Goal: Navigation & Orientation: Go to known website

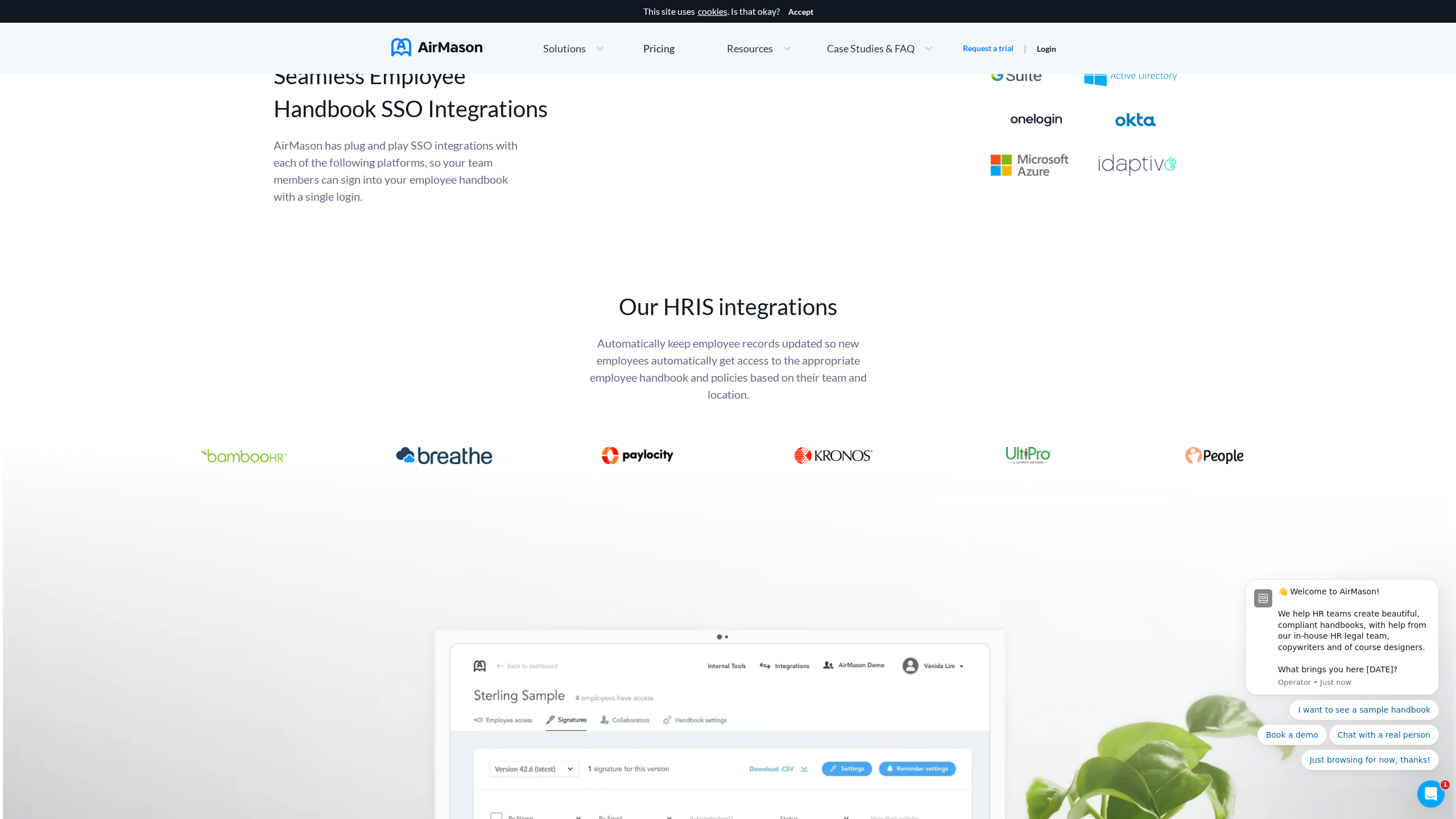
scroll to position [6248, 0]
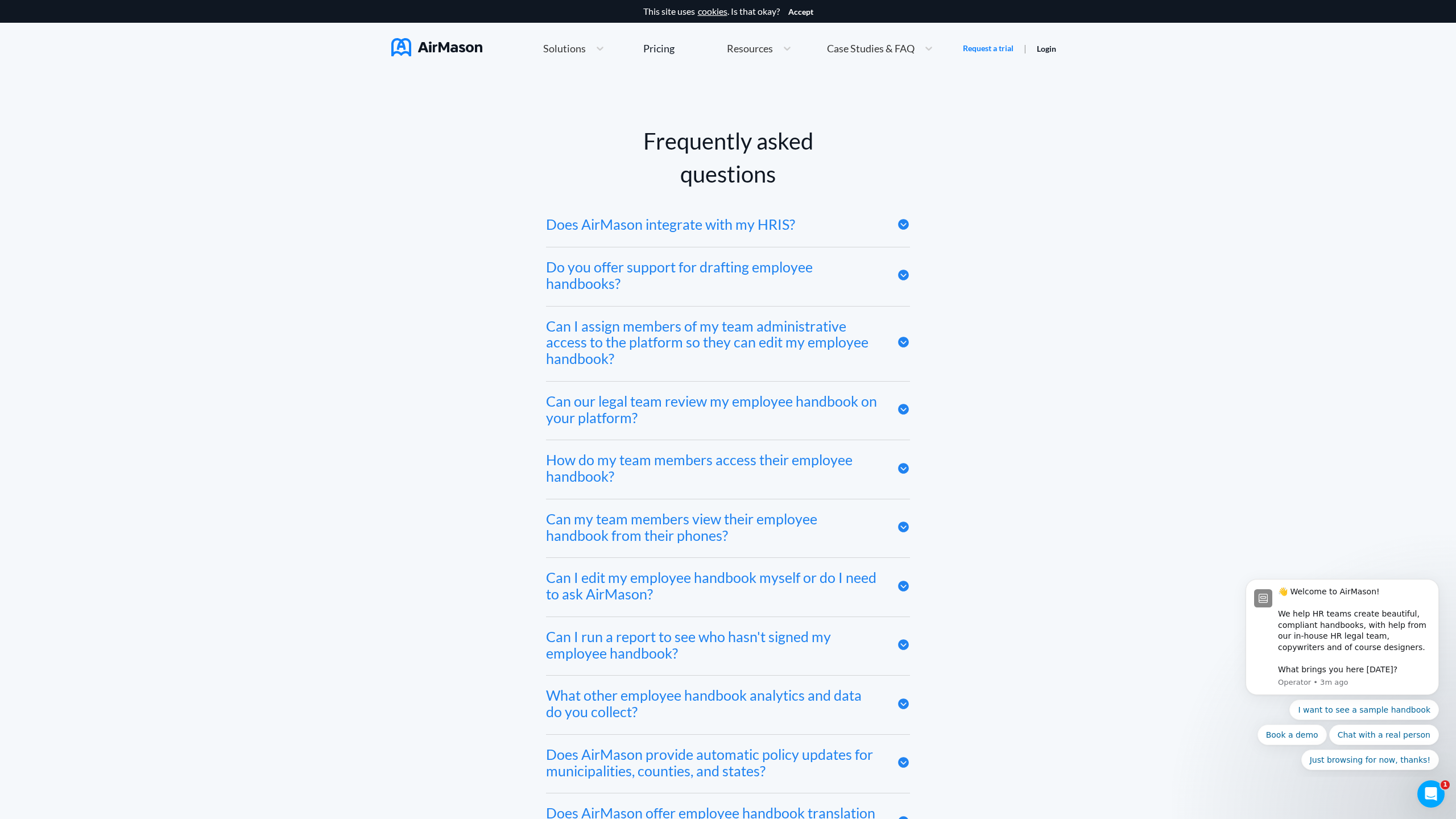
scroll to position [6248, 0]
